Goal: Ask a question

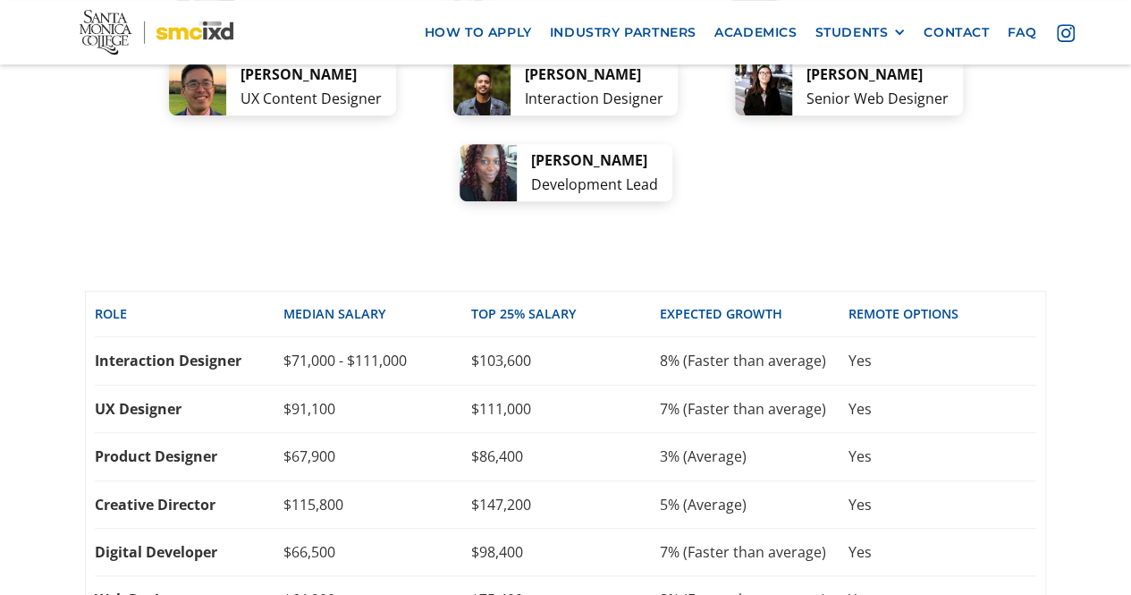
scroll to position [3921, 0]
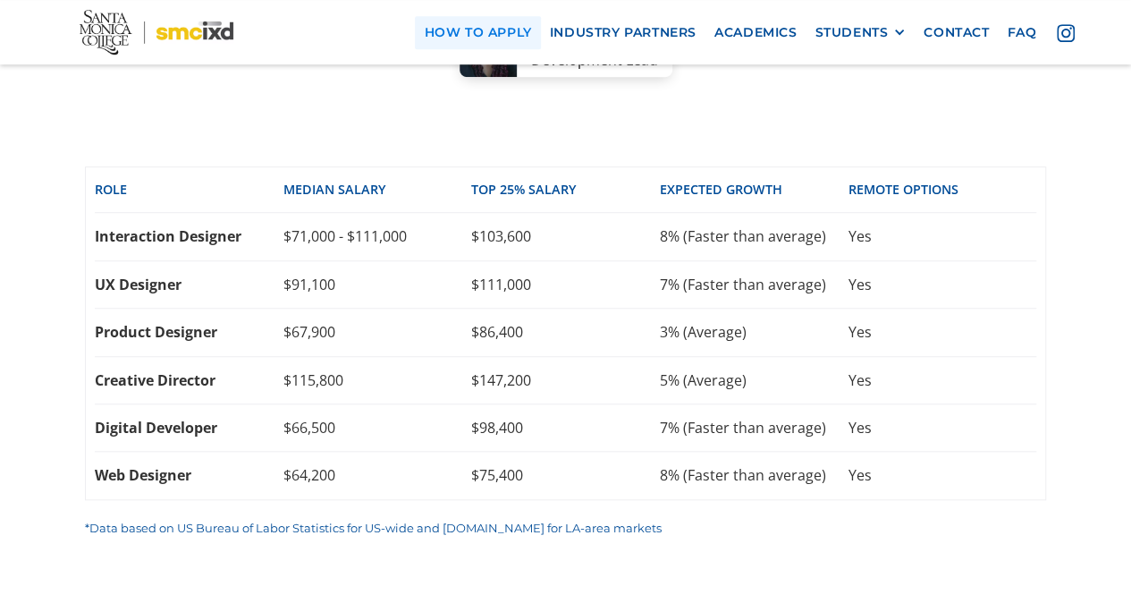
click at [478, 21] on link "how to apply" at bounding box center [477, 32] width 125 height 33
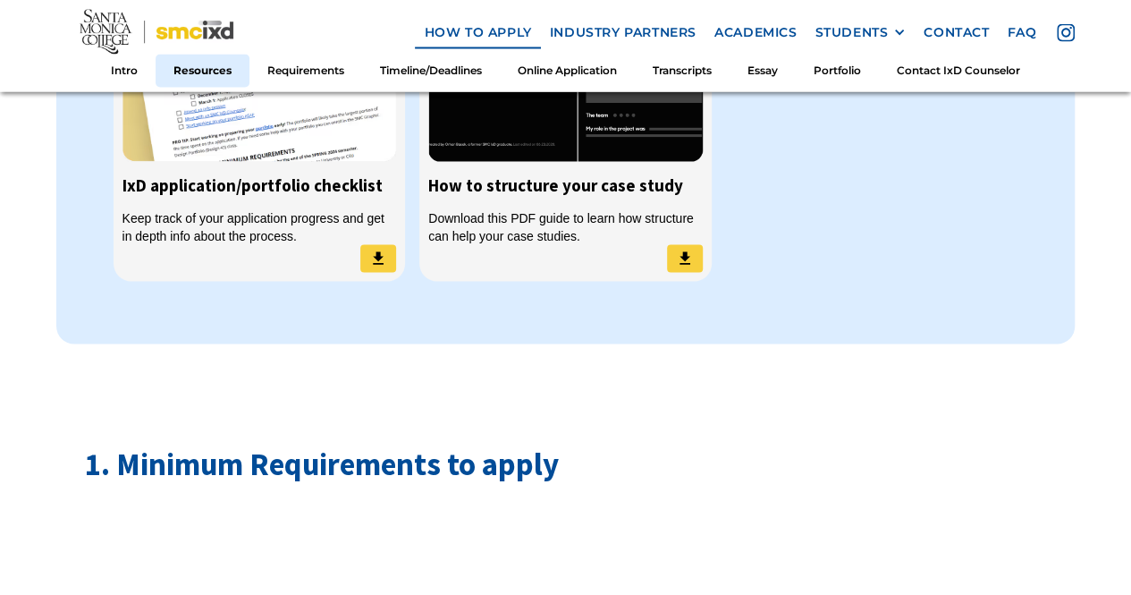
scroll to position [1656, 0]
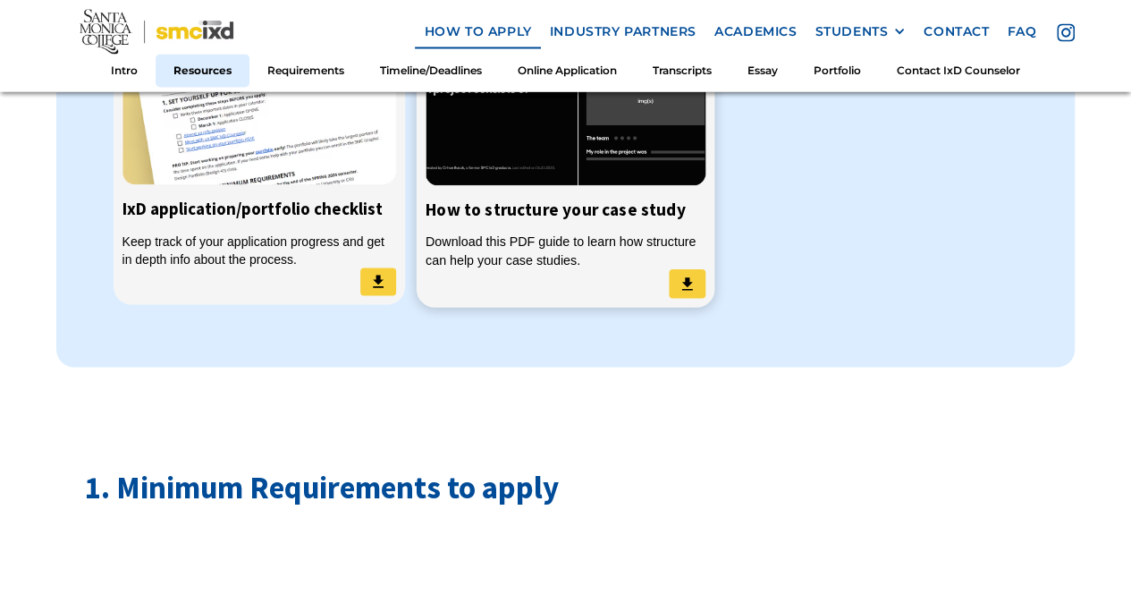
click at [518, 258] on div "Download this PDF guide to learn how structure can help your case studies." at bounding box center [566, 251] width 280 height 37
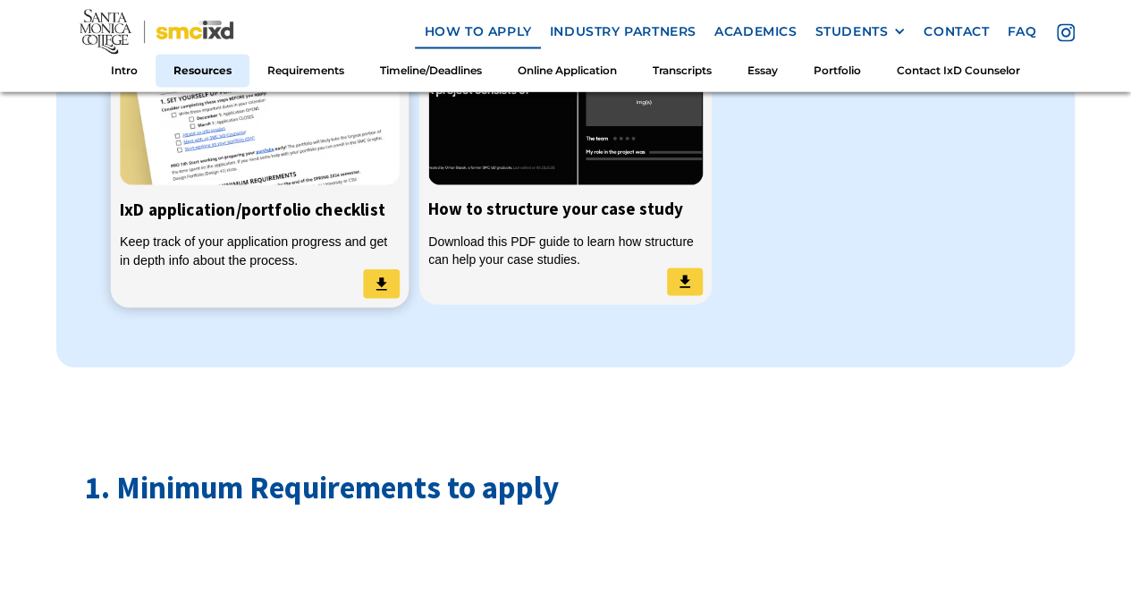
click at [334, 200] on h5 "IxD application/portfolio checklist" at bounding box center [259, 209] width 280 height 30
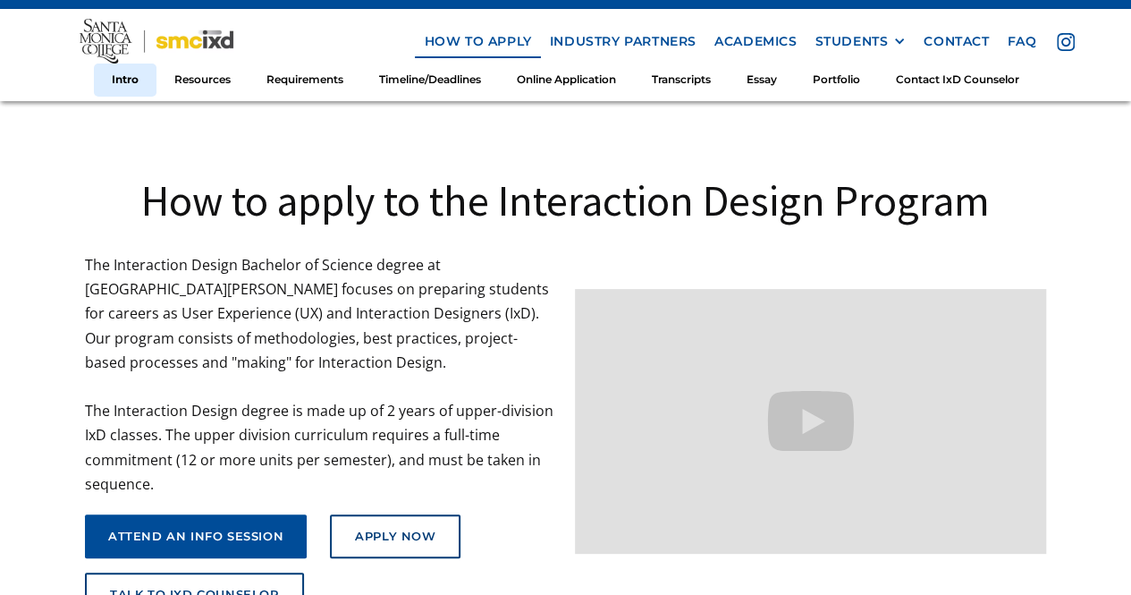
scroll to position [0, 0]
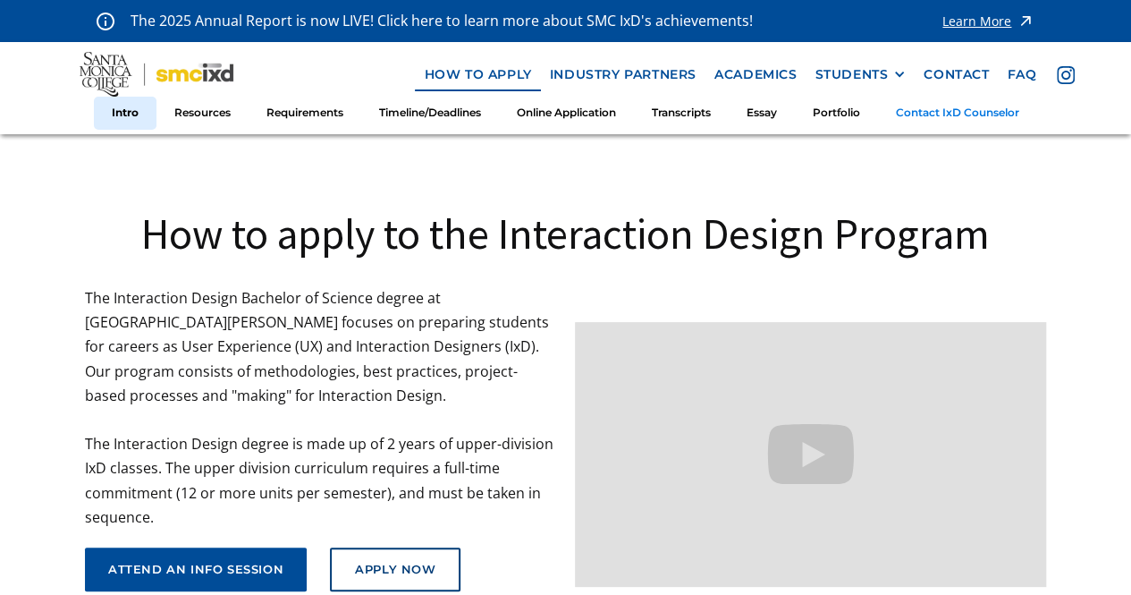
click at [937, 119] on link "Contact IxD Counselor" at bounding box center [957, 113] width 159 height 33
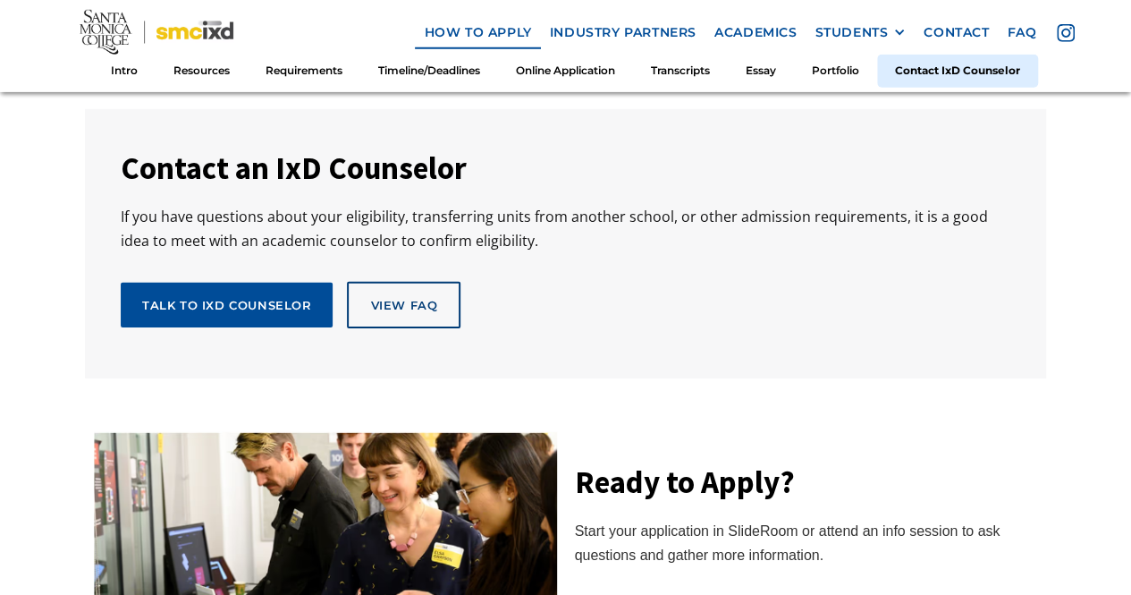
scroll to position [9450, 0]
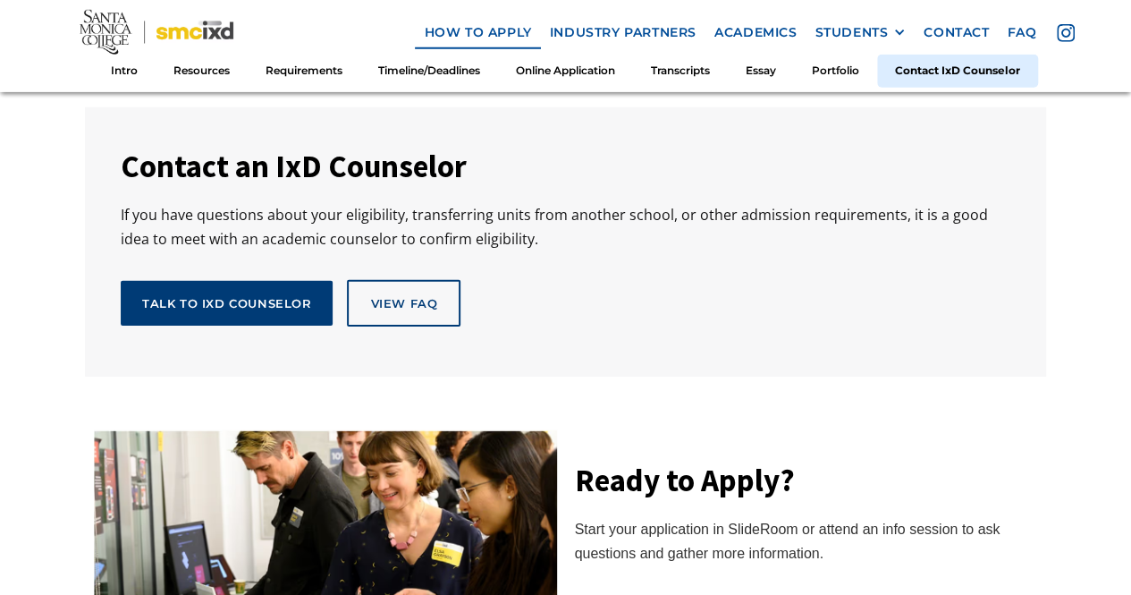
click at [272, 295] on div "Talk to IxD Counselor" at bounding box center [227, 303] width 170 height 16
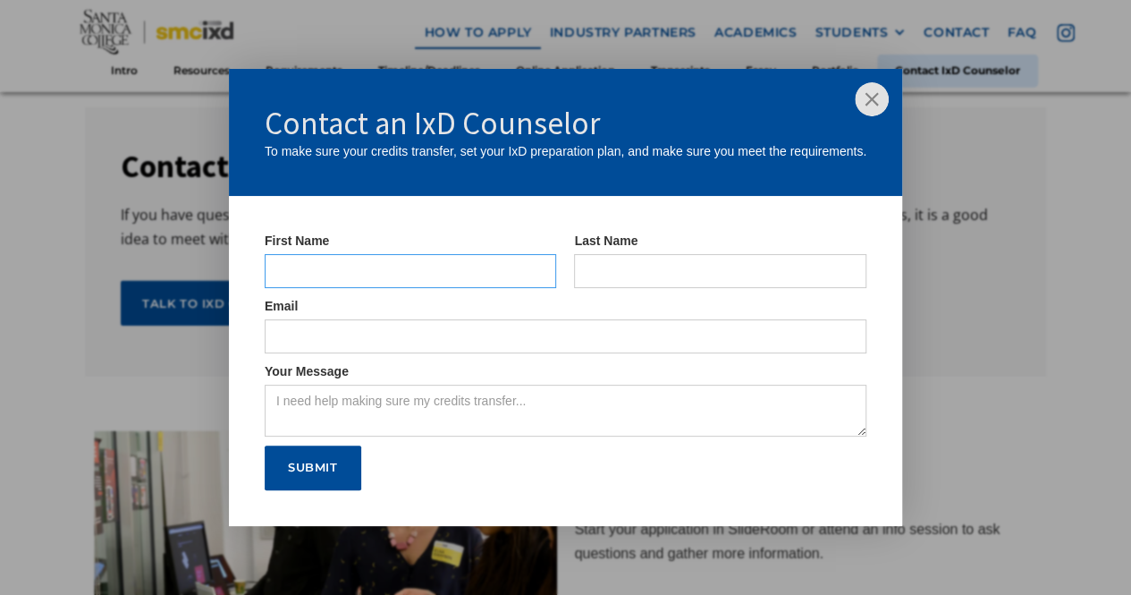
click at [367, 270] on input "IxD Counselor Form" at bounding box center [411, 271] width 292 height 34
type input "Edgar"
type input "Prado"
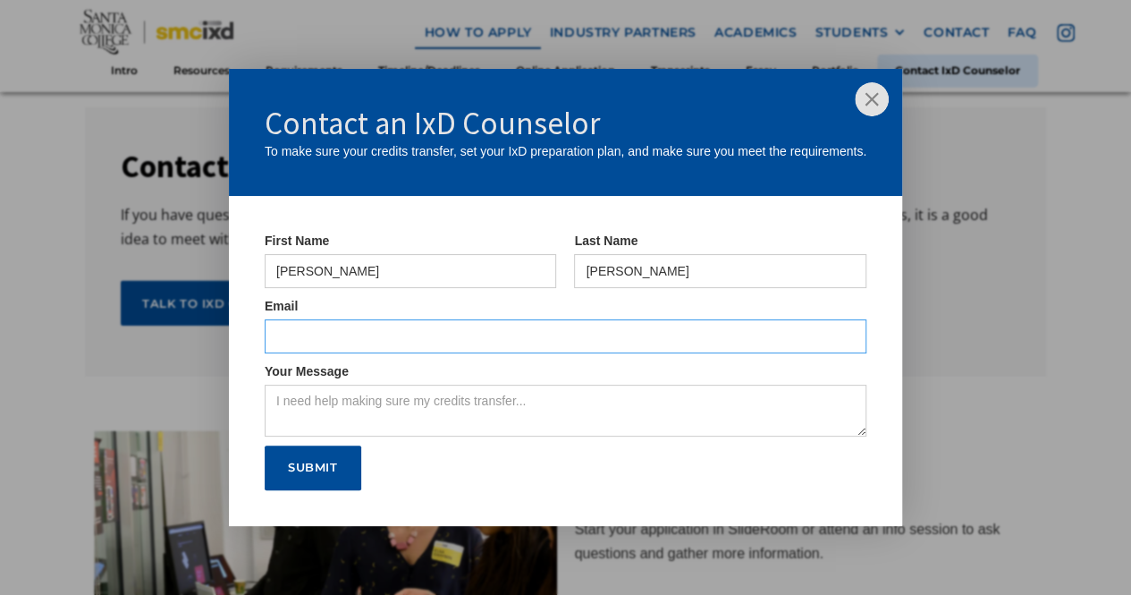
type input "edgarprado407@gmail.com"
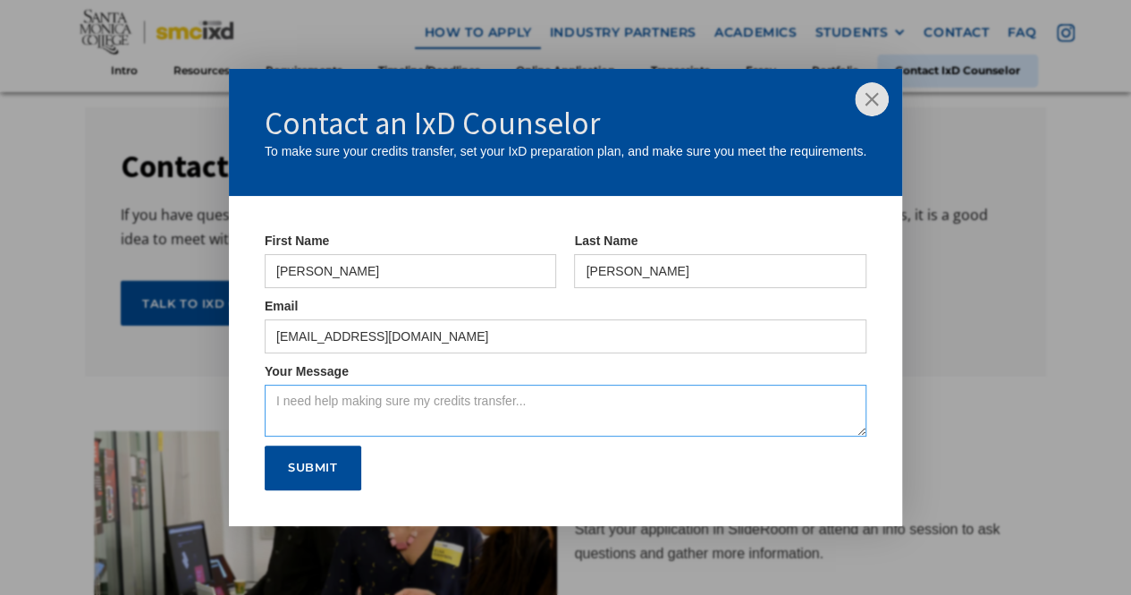
click at [411, 419] on textarea "Your Message" at bounding box center [566, 411] width 602 height 52
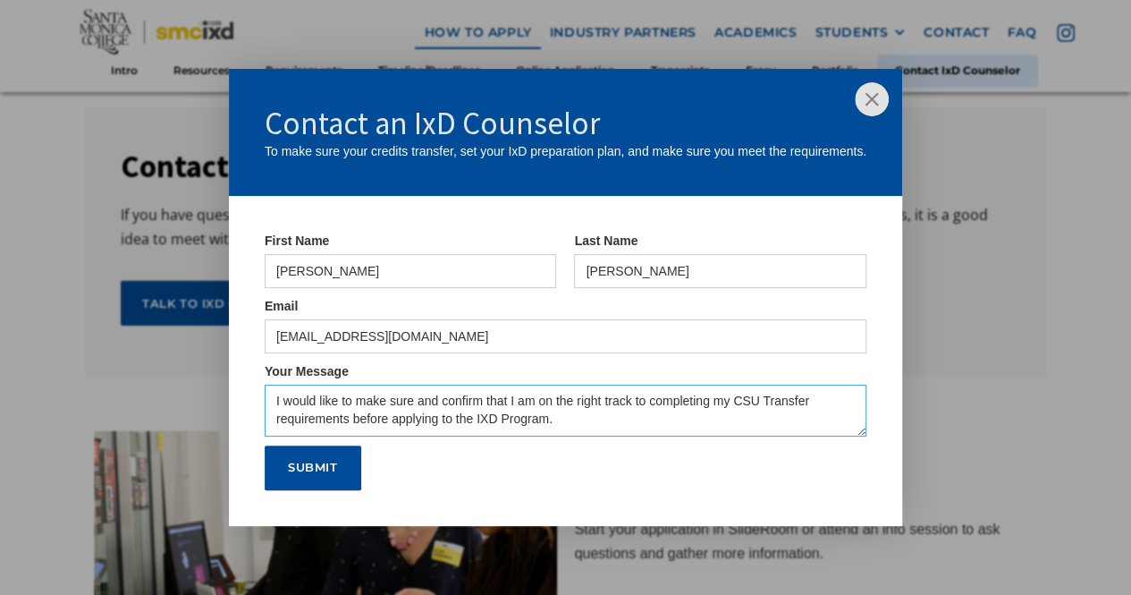
type textarea "I would like to make sure and confirm that I am on the right track to completin…"
click at [347, 471] on input "Submit" at bounding box center [313, 467] width 97 height 45
type input "Please wait..."
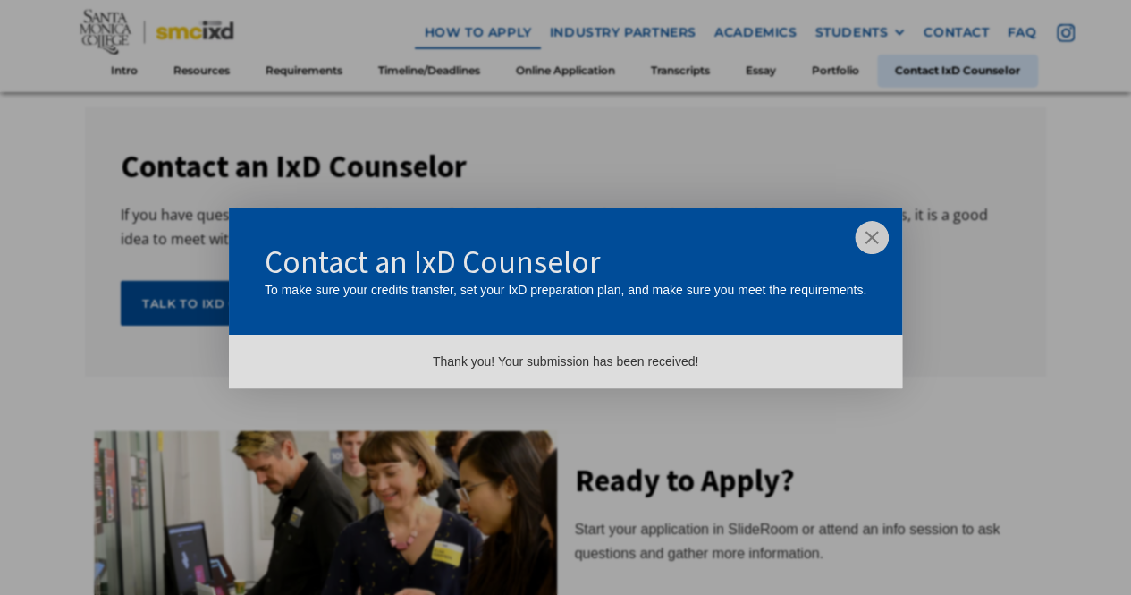
click at [870, 238] on img at bounding box center [872, 238] width 34 height 34
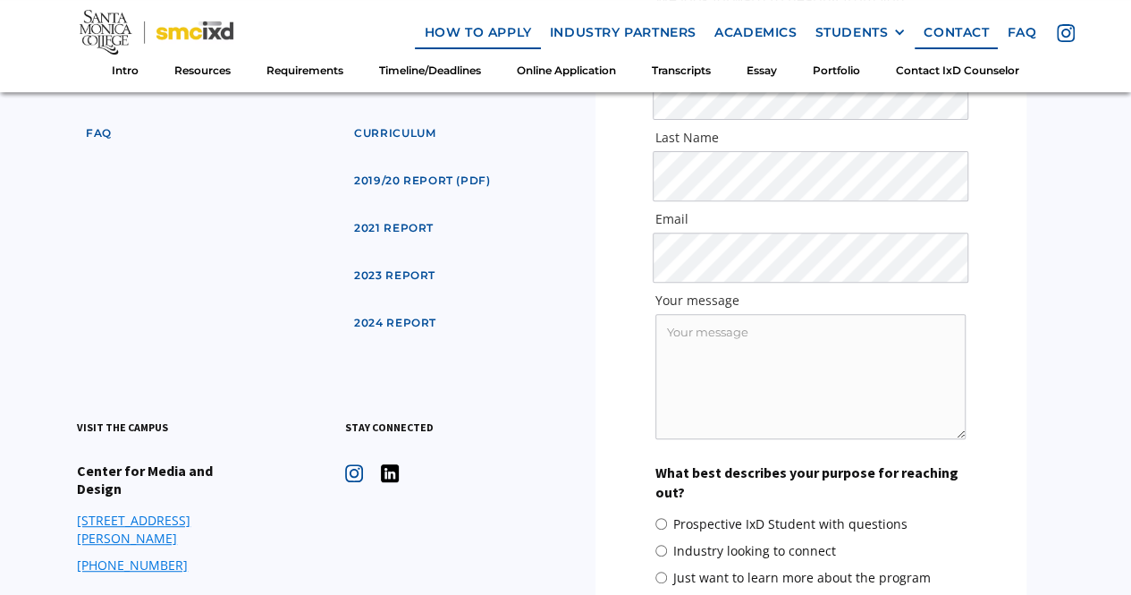
scroll to position [10656, 0]
